Goal: Navigation & Orientation: Find specific page/section

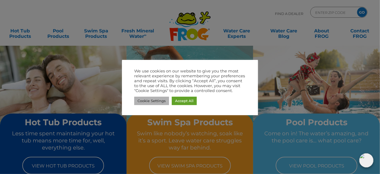
click at [157, 102] on link "Cookie Settings" at bounding box center [151, 101] width 35 height 8
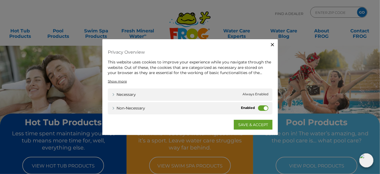
drag, startPoint x: 264, startPoint y: 106, endPoint x: 245, endPoint y: 105, distance: 18.8
click at [245, 105] on div "Non-necessary Non-necessary" at bounding box center [190, 108] width 165 height 12
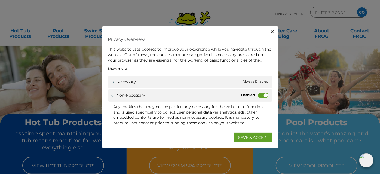
click at [260, 97] on label "Non-necessary" at bounding box center [263, 95] width 10 height 5
click at [0, 0] on input "Non-necessary" at bounding box center [0, 0] width 0 height 0
click at [249, 137] on link "SAVE & ACCEPT" at bounding box center [253, 137] width 39 height 10
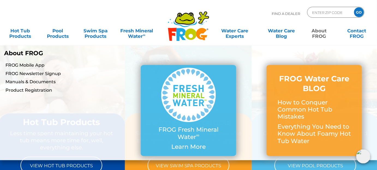
click at [317, 31] on link "About FROG" at bounding box center [318, 30] width 29 height 11
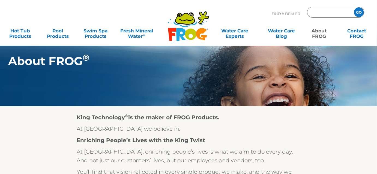
click at [323, 9] on input "Zip Code Form" at bounding box center [329, 12] width 37 height 8
type input "98282"
click at [354, 7] on input "GO" at bounding box center [359, 12] width 10 height 10
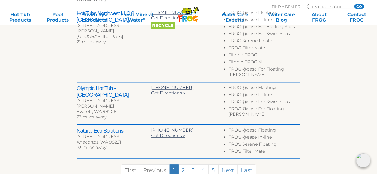
scroll to position [337, 0]
